Goal: Task Accomplishment & Management: Manage account settings

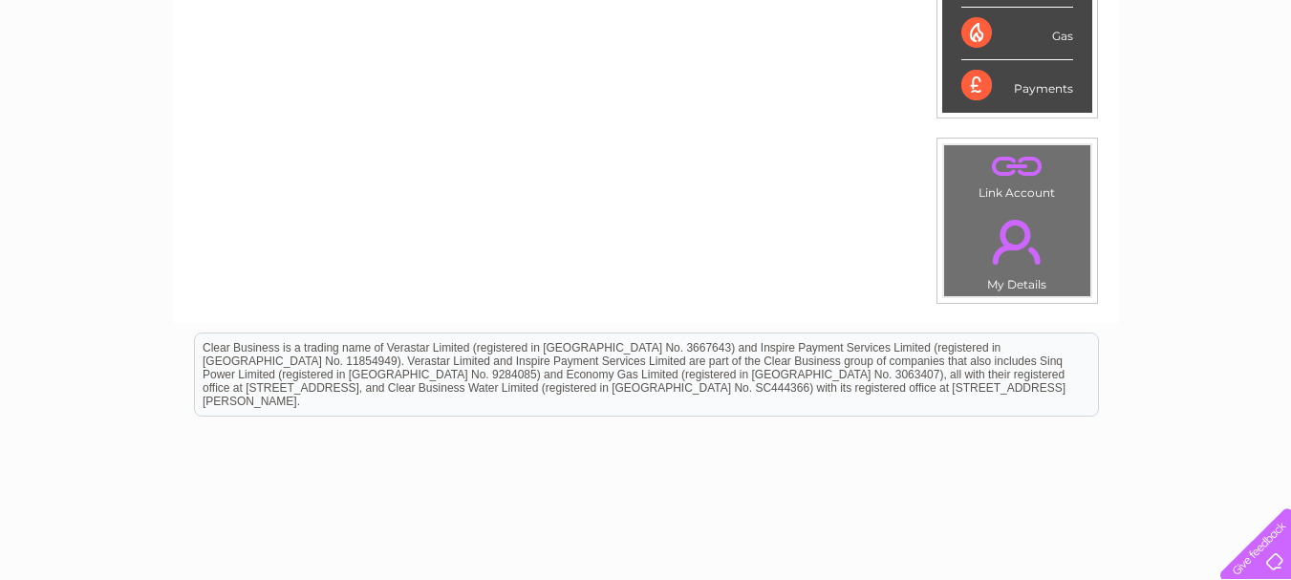
scroll to position [562, 0]
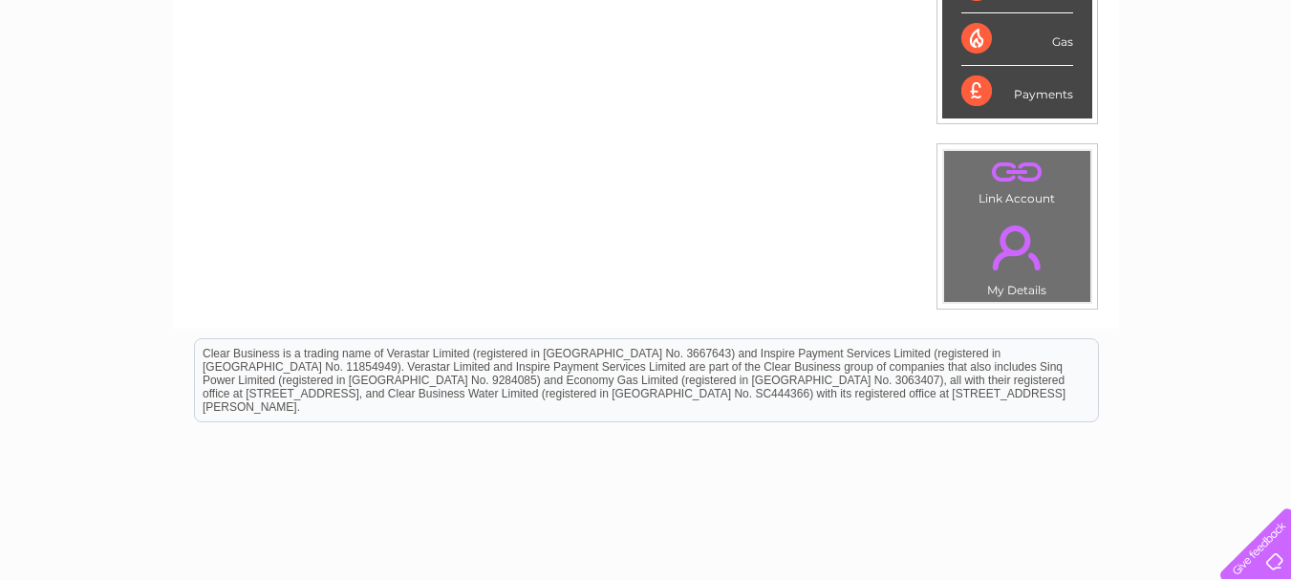
click at [1009, 93] on div "Payments" at bounding box center [1017, 92] width 112 height 52
click at [1009, 92] on div "Payments" at bounding box center [1017, 92] width 112 height 52
click at [1009, 87] on div "Payments" at bounding box center [1017, 92] width 112 height 52
click at [1009, 84] on div "Payments" at bounding box center [1017, 92] width 112 height 52
click at [1009, 83] on div "Payments" at bounding box center [1017, 92] width 112 height 52
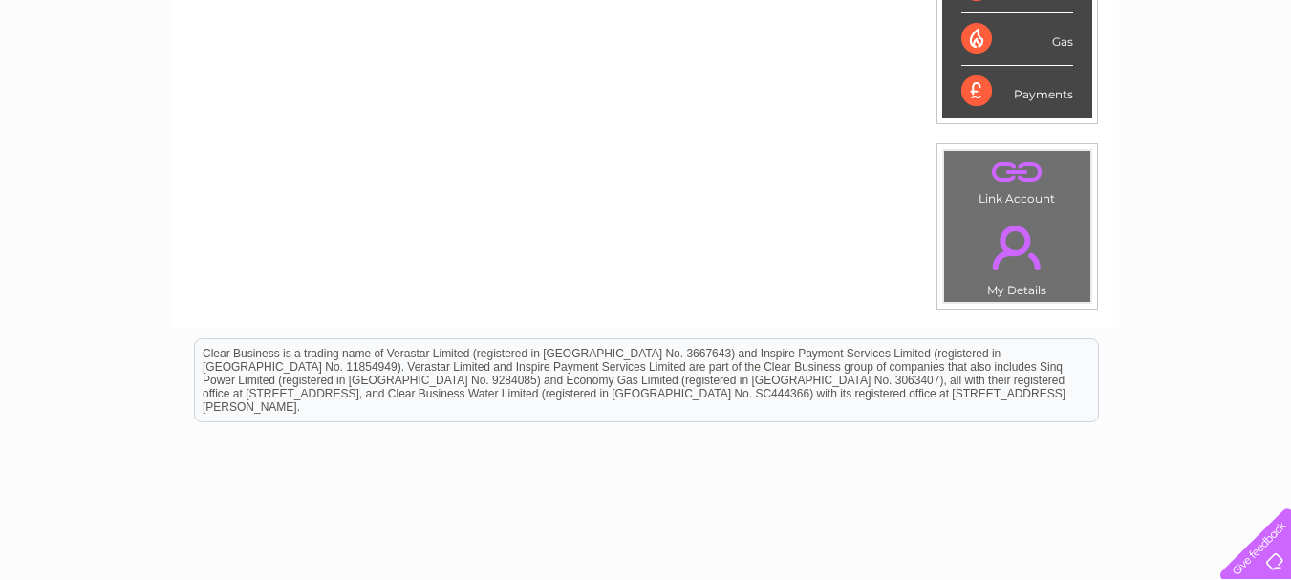
click at [970, 84] on div "Payments" at bounding box center [1017, 92] width 112 height 52
click at [970, 80] on div "Payments" at bounding box center [1017, 92] width 112 height 52
click at [970, 78] on div "Payments" at bounding box center [1017, 92] width 112 height 52
click at [970, 76] on div "Payments" at bounding box center [1017, 92] width 112 height 52
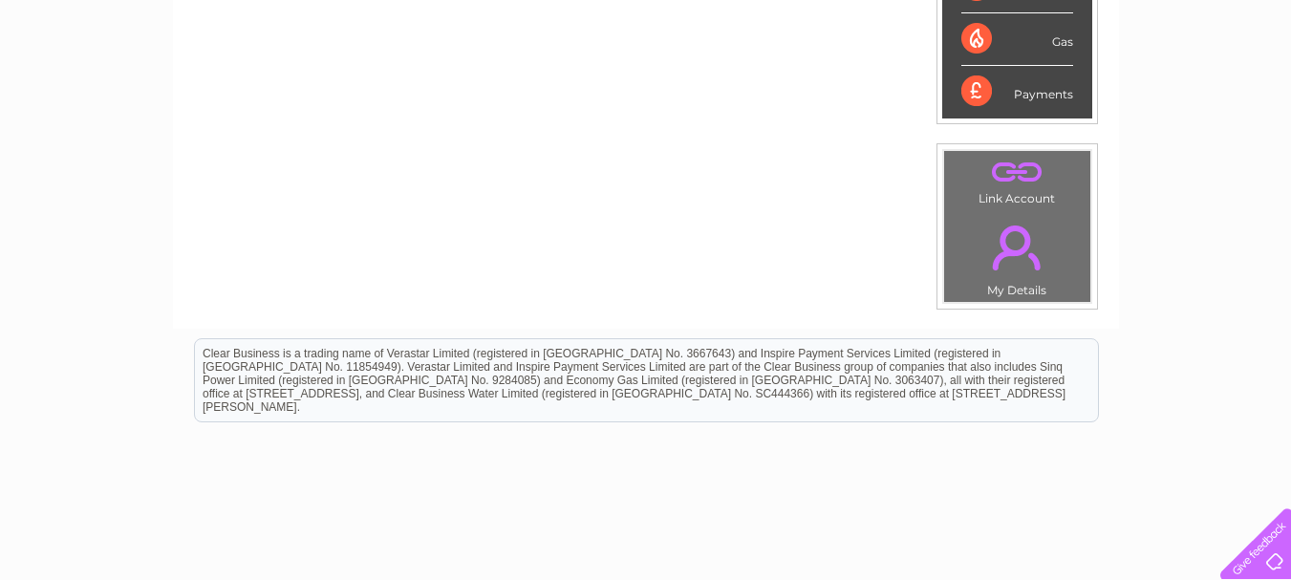
click at [987, 104] on div "Payments" at bounding box center [1017, 92] width 112 height 52
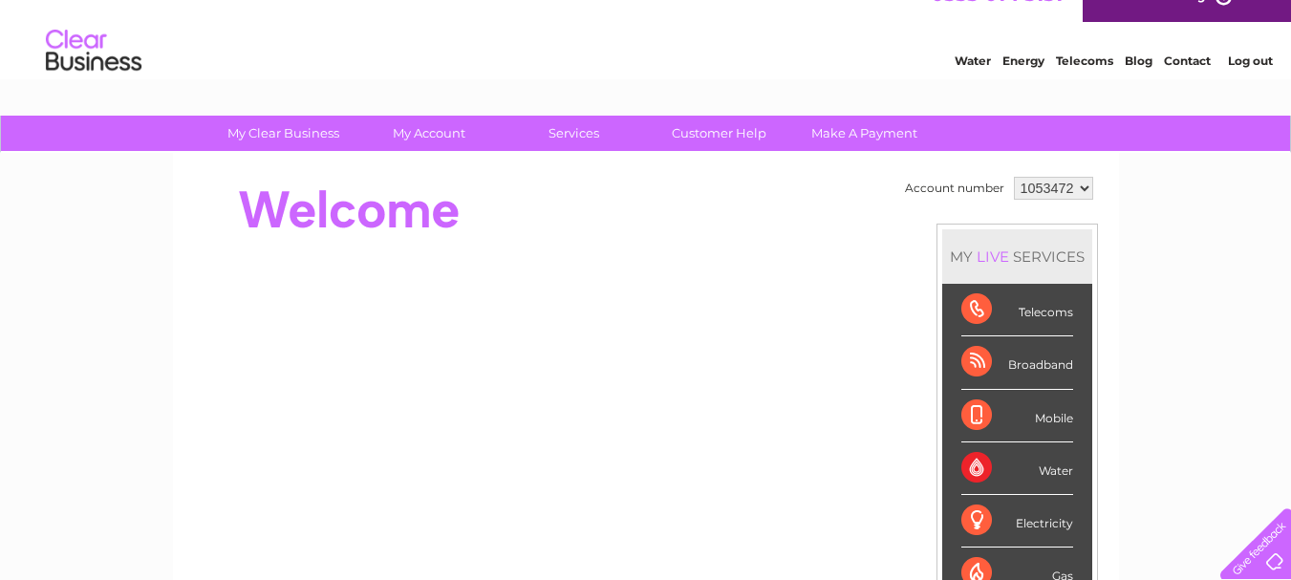
scroll to position [27, 0]
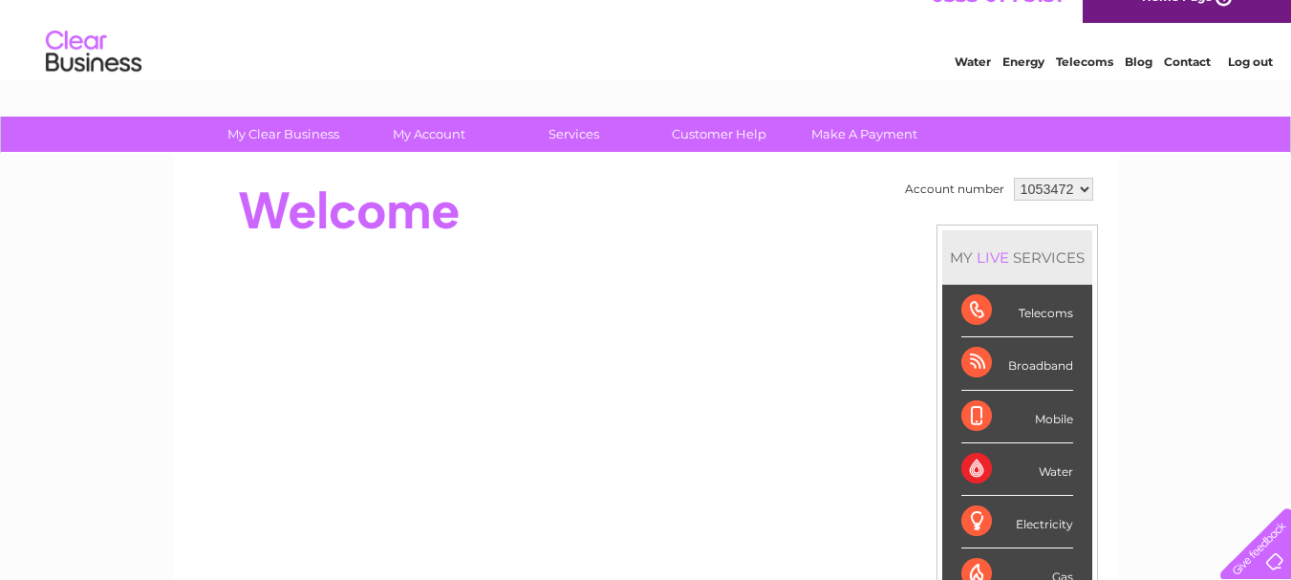
click at [1279, 24] on div "Water Energy Telecoms Blog Contact Log out" at bounding box center [645, 54] width 1291 height 62
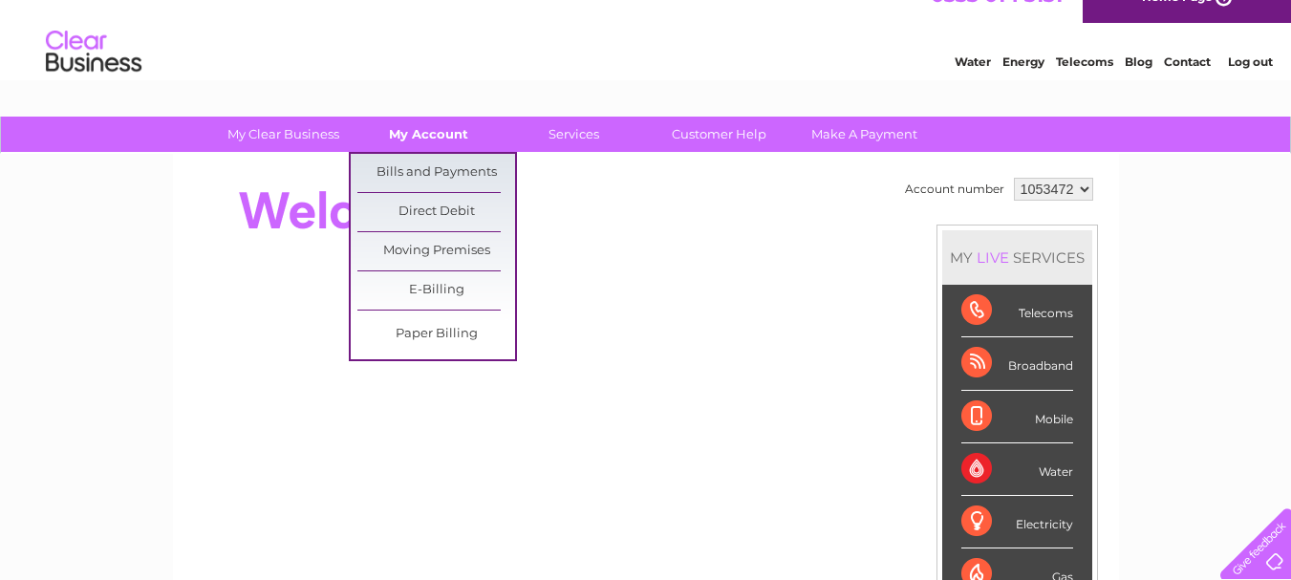
click at [410, 139] on link "My Account" at bounding box center [429, 134] width 158 height 35
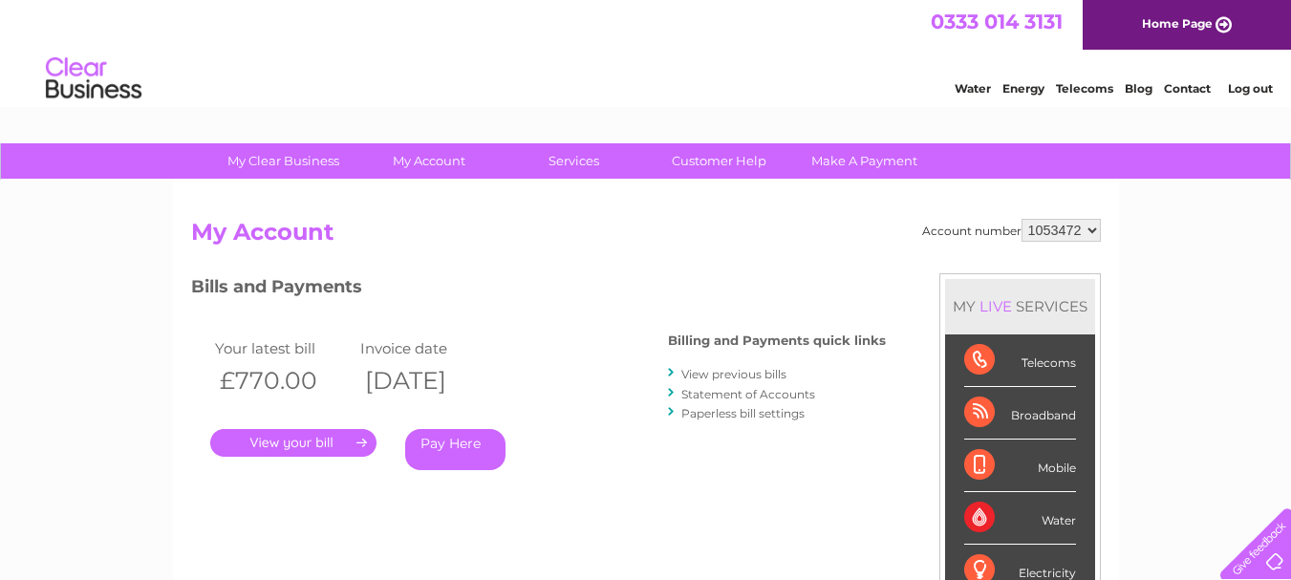
click at [335, 456] on link "." at bounding box center [293, 443] width 166 height 28
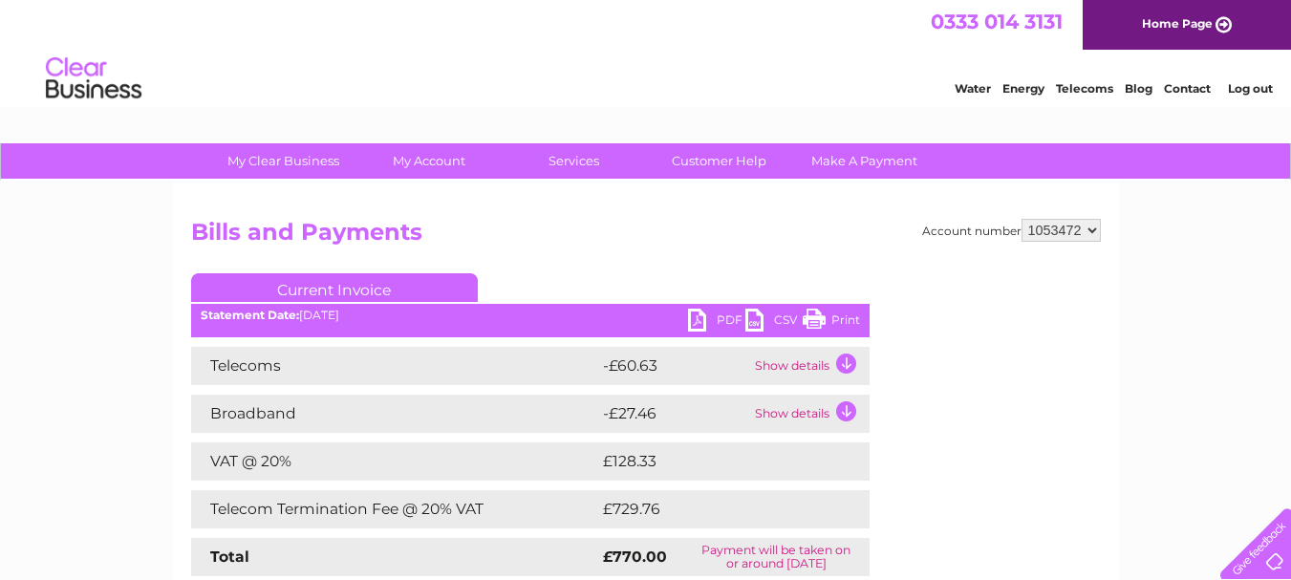
click at [339, 446] on td "VAT @ 20%" at bounding box center [394, 461] width 407 height 38
click at [841, 358] on td "Show details" at bounding box center [809, 366] width 119 height 38
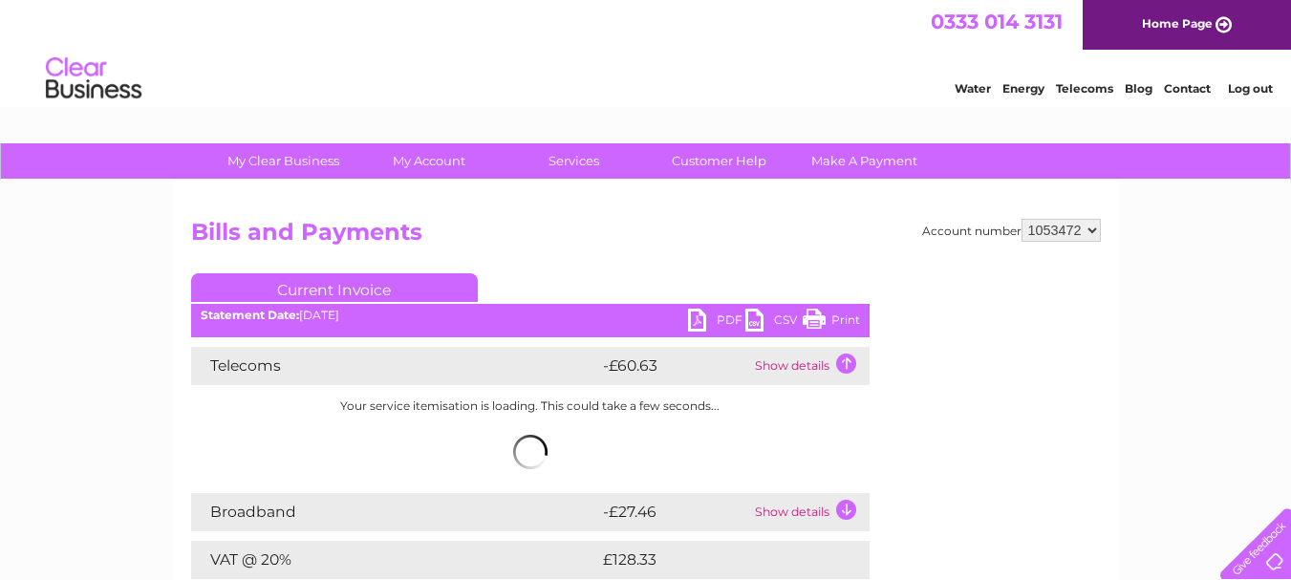
click at [840, 357] on td "Show details" at bounding box center [809, 366] width 119 height 38
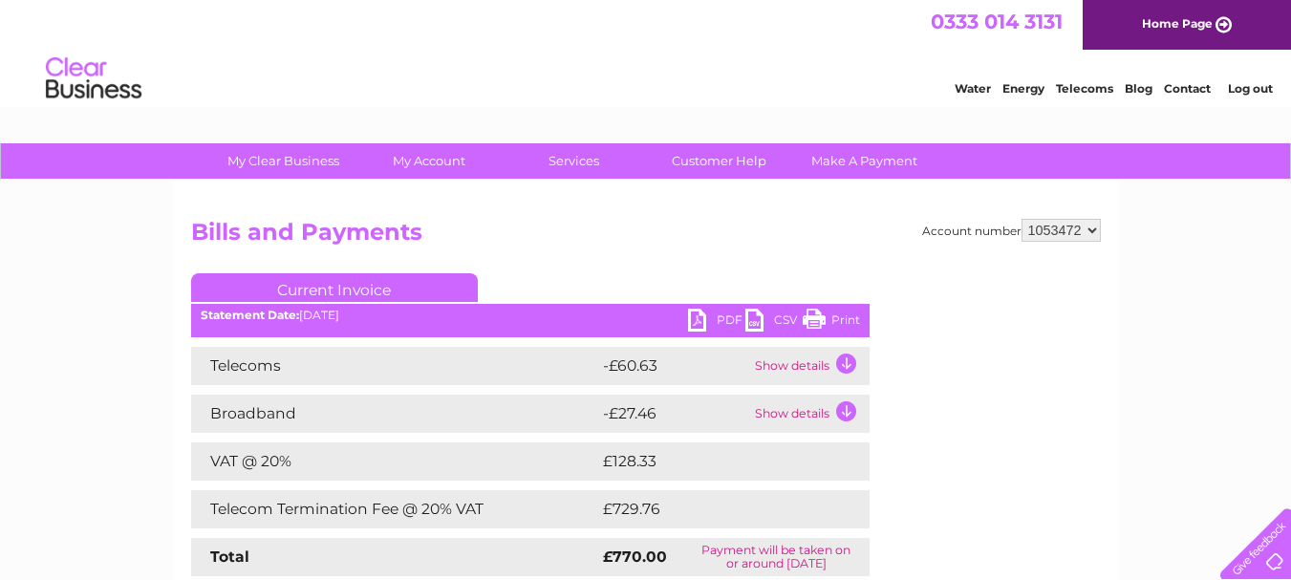
click at [844, 360] on td "Show details" at bounding box center [809, 366] width 119 height 38
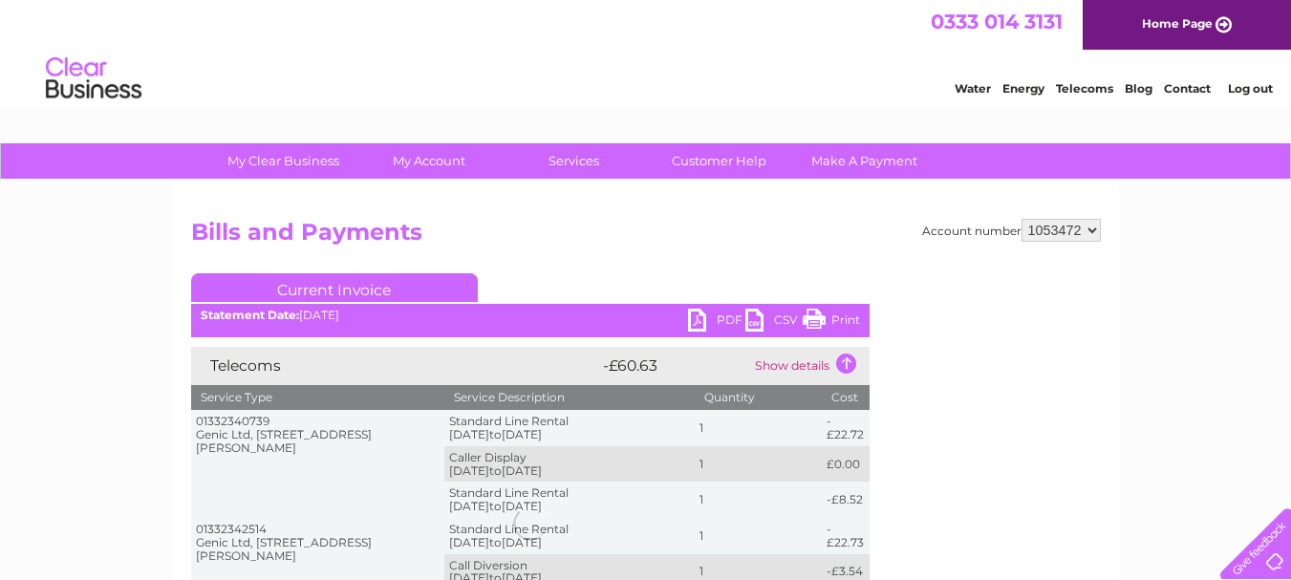
click at [844, 359] on td "Show details" at bounding box center [809, 366] width 119 height 38
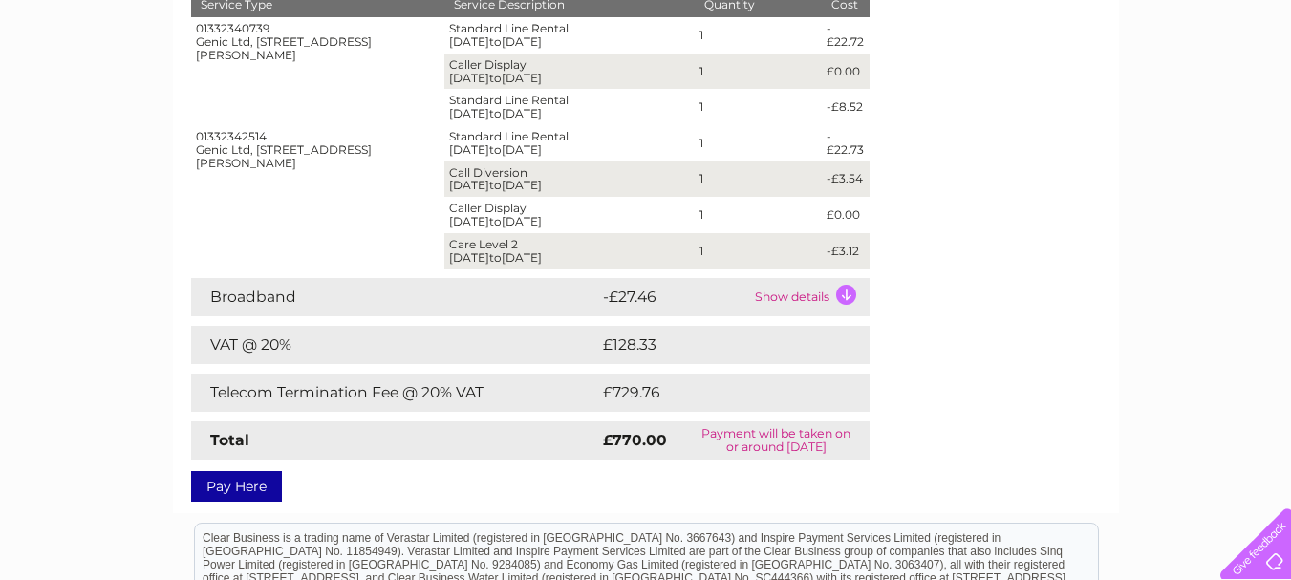
scroll to position [354, 0]
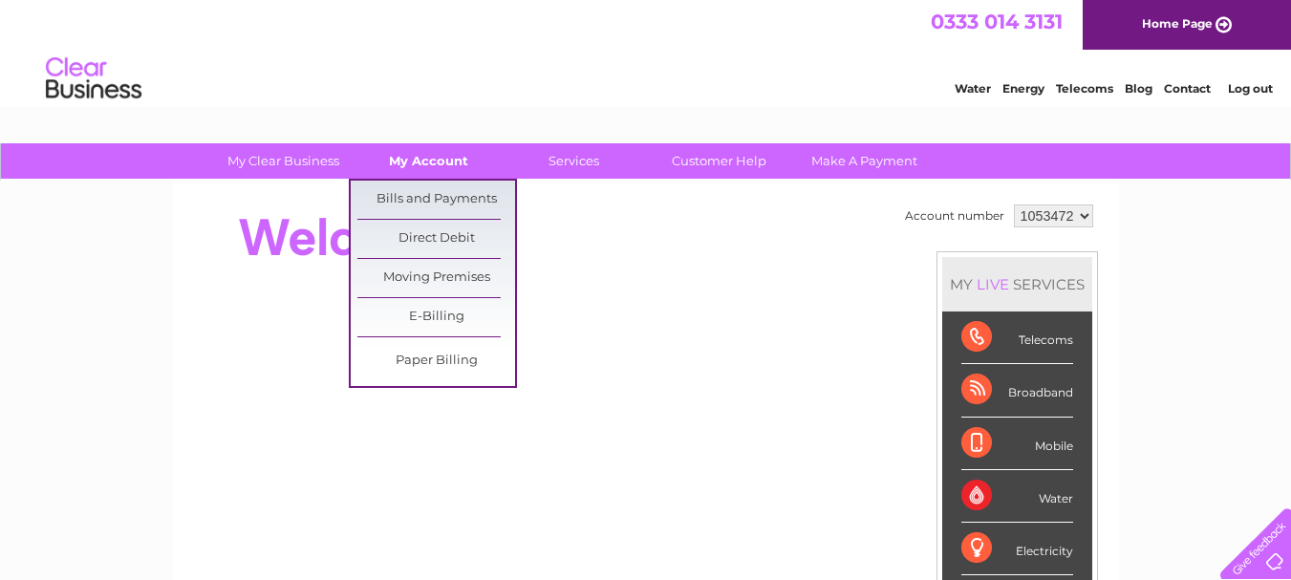
click at [413, 165] on link "My Account" at bounding box center [429, 160] width 158 height 35
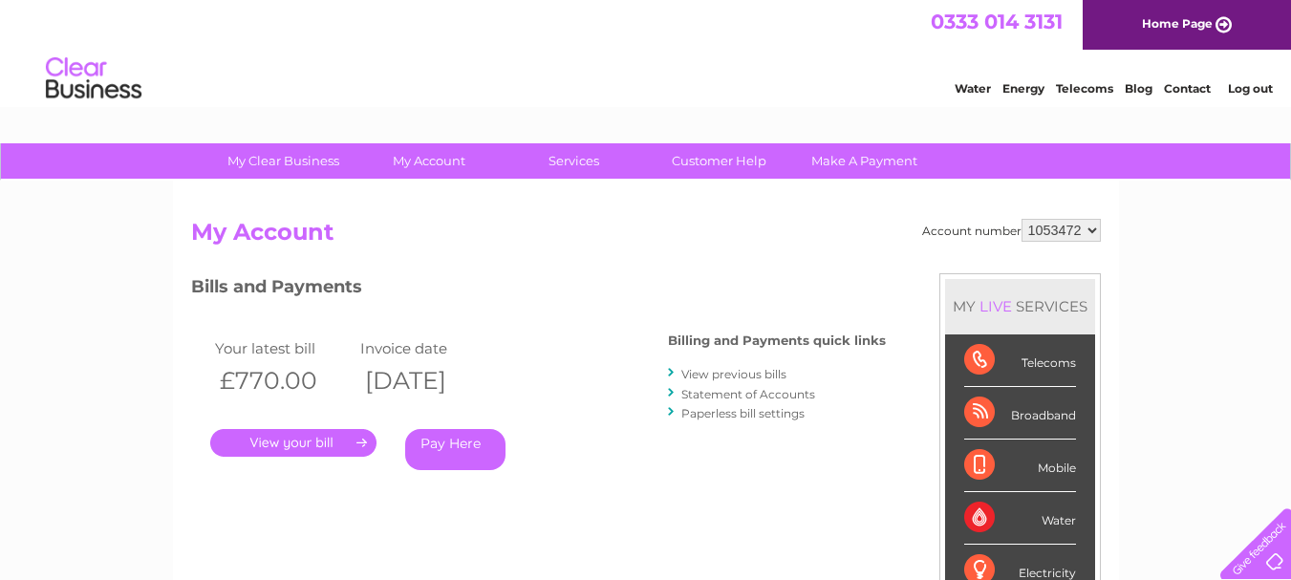
click at [324, 444] on link "." at bounding box center [293, 443] width 166 height 28
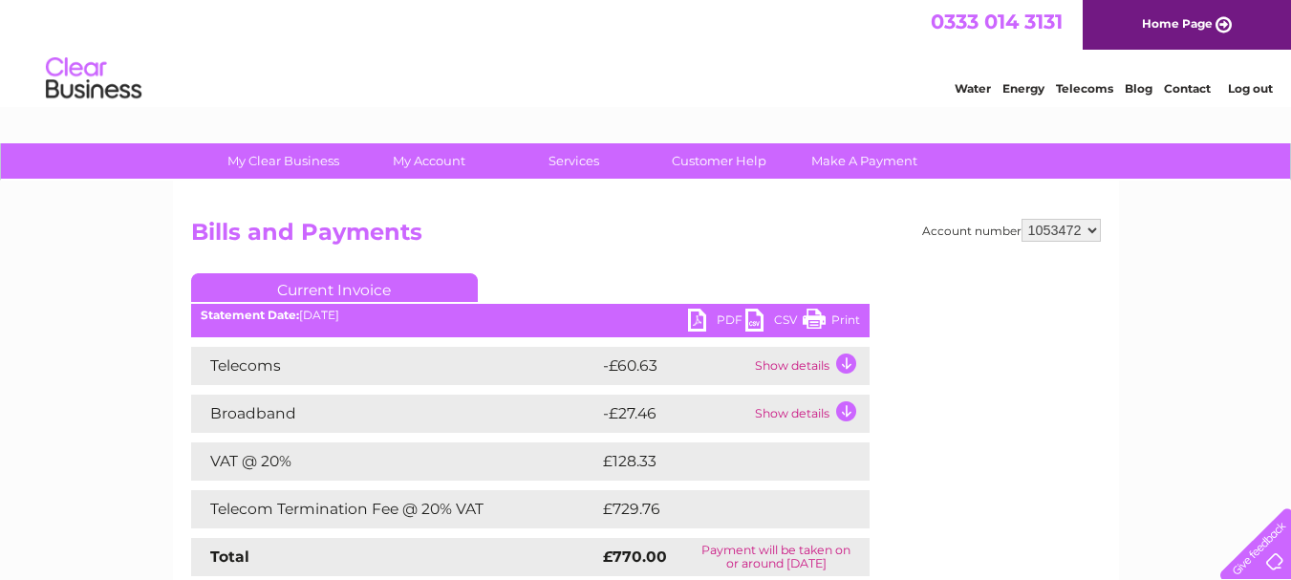
click at [847, 412] on td "Show details" at bounding box center [809, 414] width 119 height 38
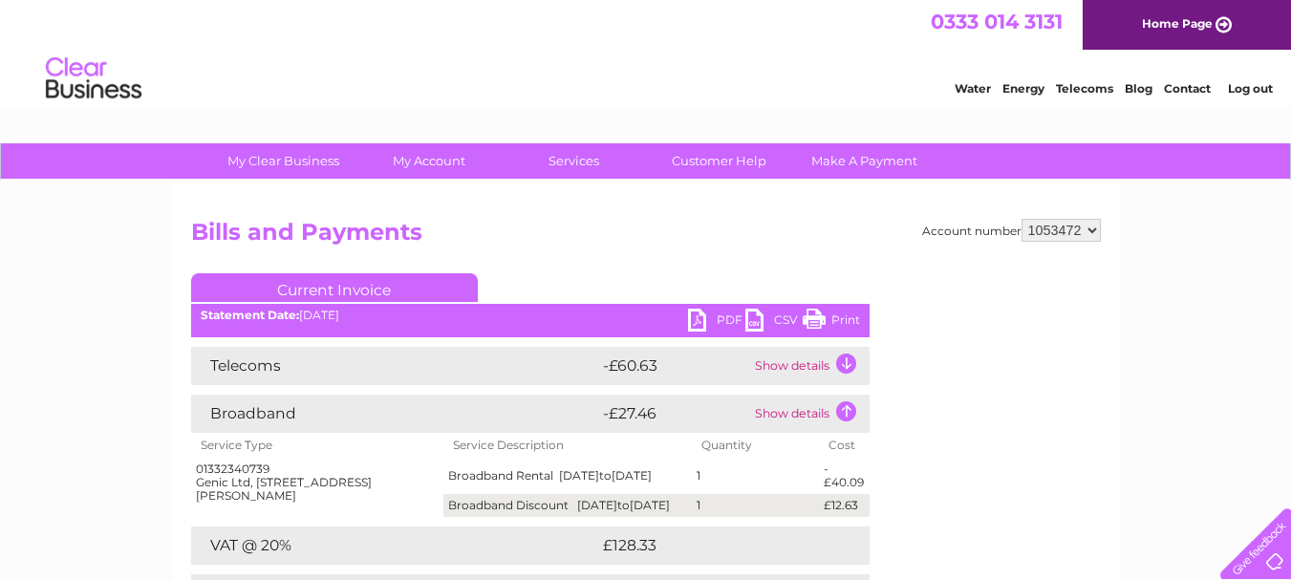
click at [885, 553] on div "Account number 1053472 Bills and Payments Current Invoice PDF CSV Print" at bounding box center [645, 457] width 909 height 476
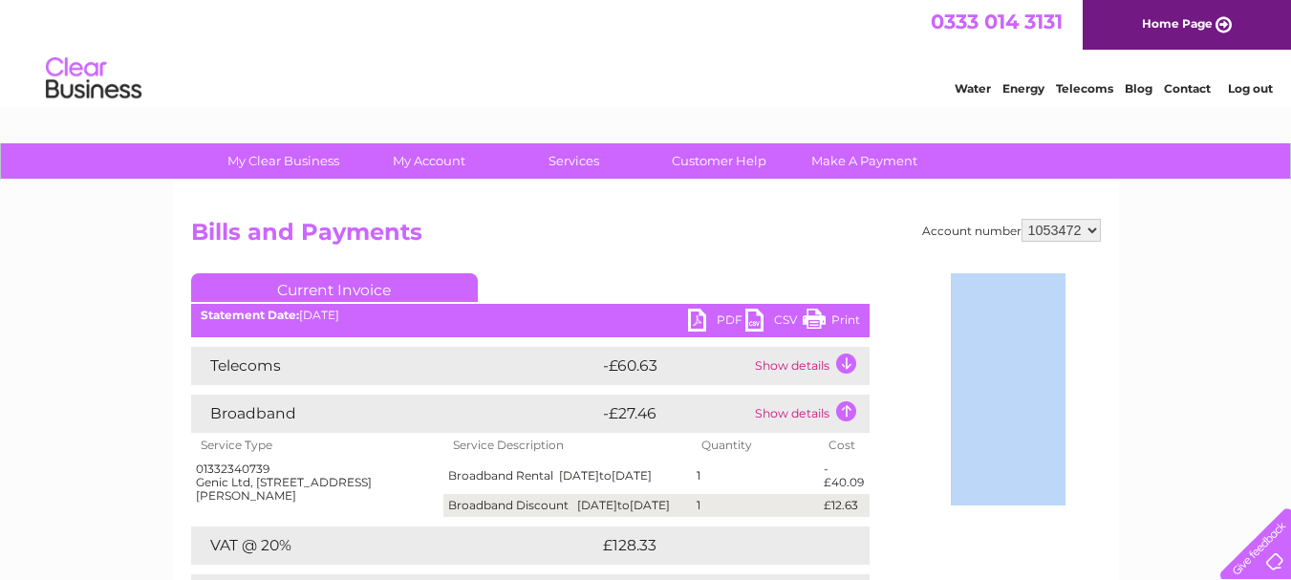
click at [885, 553] on div "Account number 1053472 Bills and Payments Current Invoice PDF CSV Print" at bounding box center [645, 457] width 909 height 476
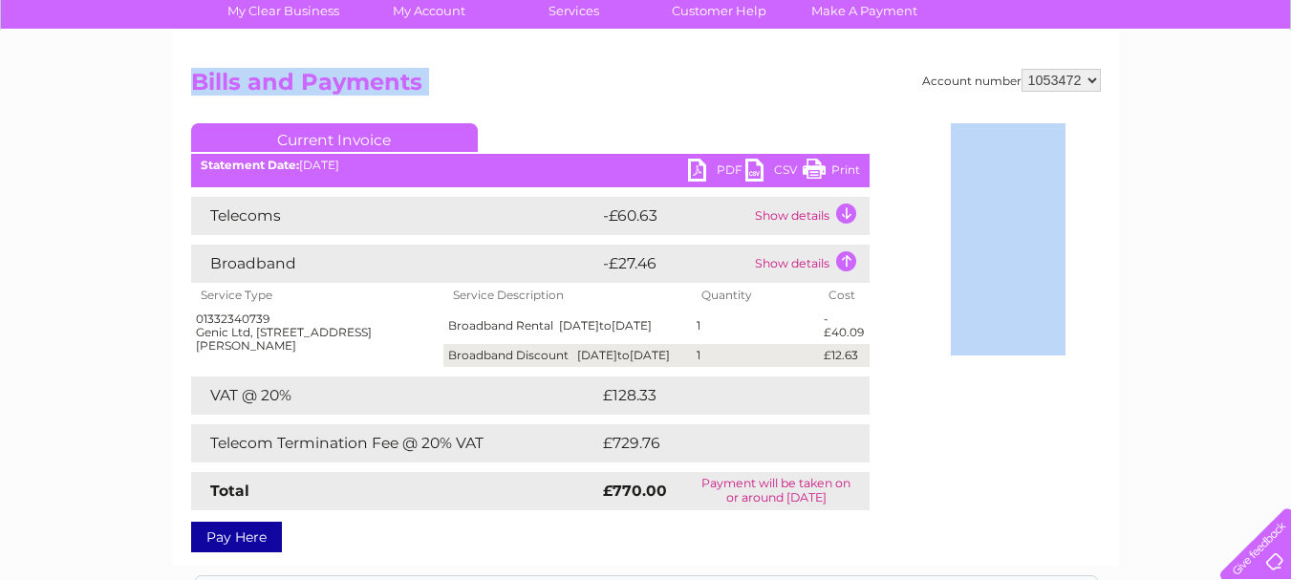
scroll to position [153, 0]
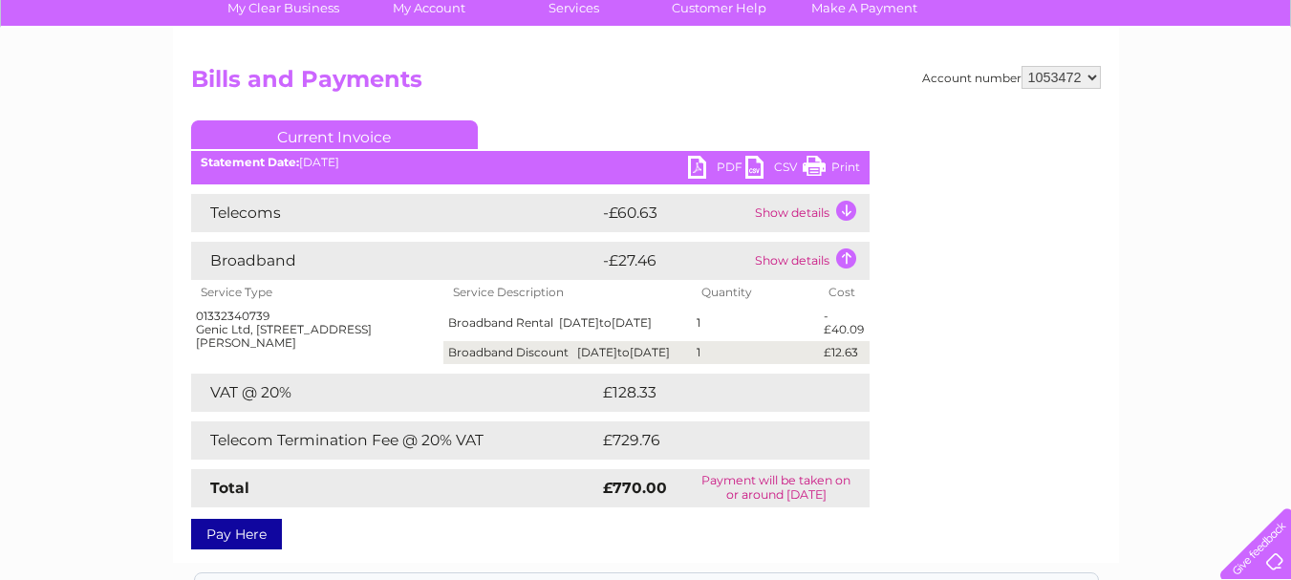
click at [845, 210] on td "Show details" at bounding box center [809, 213] width 119 height 38
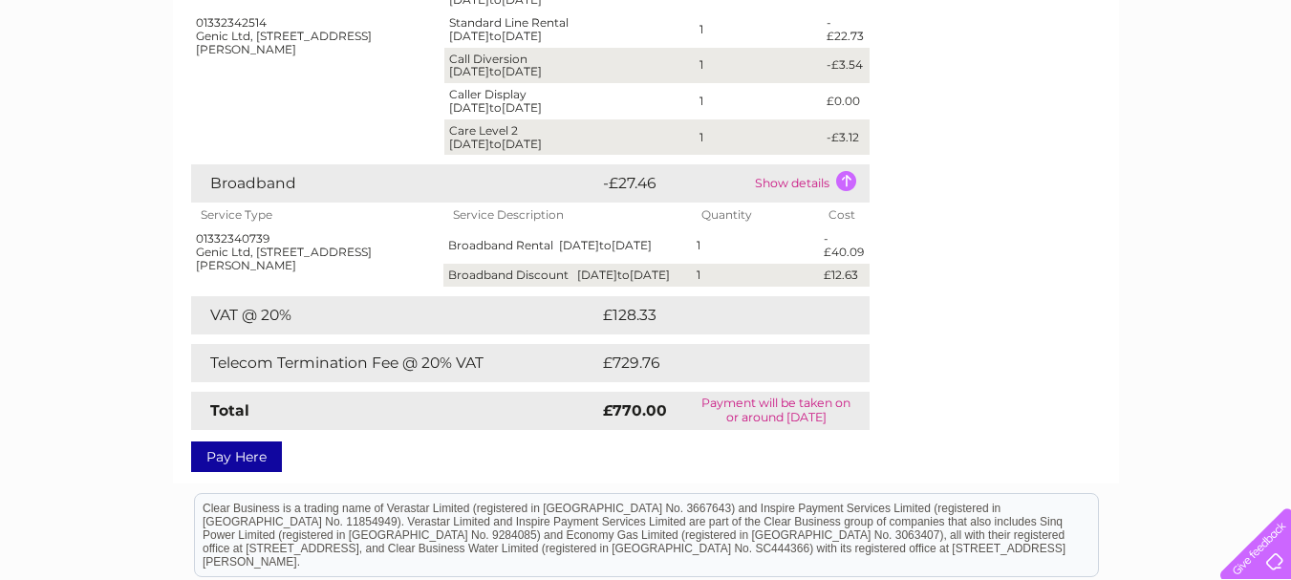
scroll to position [535, 0]
